Goal: Information Seeking & Learning: Check status

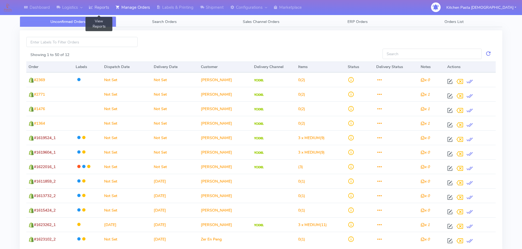
click at [98, 6] on link "Reports" at bounding box center [98, 7] width 27 height 15
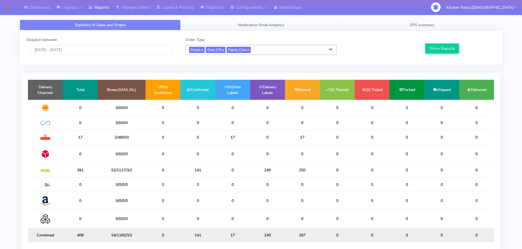
click at [426, 24] on span "OPS summary" at bounding box center [421, 24] width 25 height 5
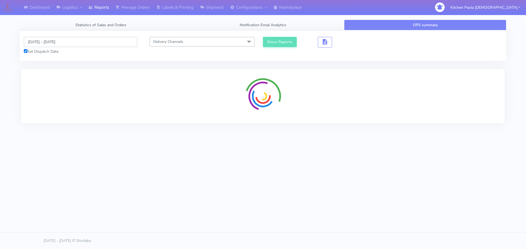
click at [42, 45] on input "[DATE] - [DATE]" at bounding box center [80, 42] width 113 height 10
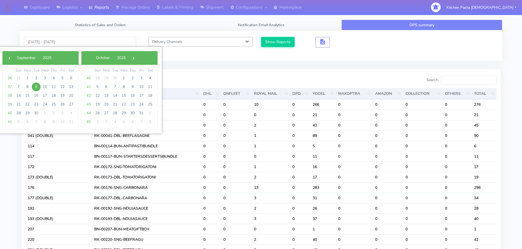
click at [36, 87] on span "9" at bounding box center [36, 87] width 9 height 9
click at [61, 88] on span "12" at bounding box center [62, 87] width 9 height 9
type input "[DATE] - [DATE]"
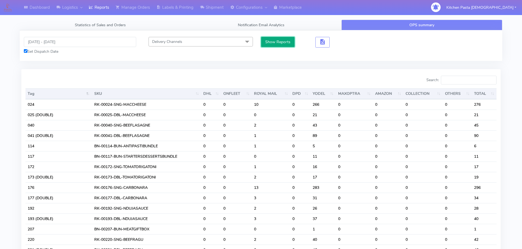
click at [285, 39] on button "Show Reports" at bounding box center [278, 42] width 34 height 10
click at [460, 81] on input "Search:" at bounding box center [469, 80] width 56 height 9
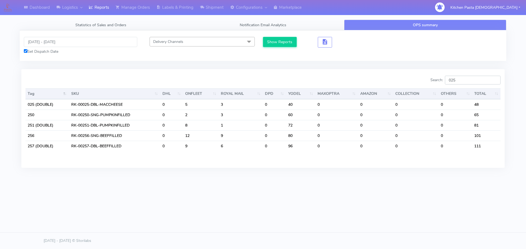
type input "025"
click at [345, 185] on div "Dashboard Logistics [GEOGRAPHIC_DATA] Logistics Reports Manage Orders Labels & …" at bounding box center [263, 100] width 526 height 200
drag, startPoint x: 466, startPoint y: 80, endPoint x: 425, endPoint y: 79, distance: 40.3
click at [425, 79] on div "Search: 025" at bounding box center [383, 81] width 233 height 11
